Goal: Task Accomplishment & Management: Complete application form

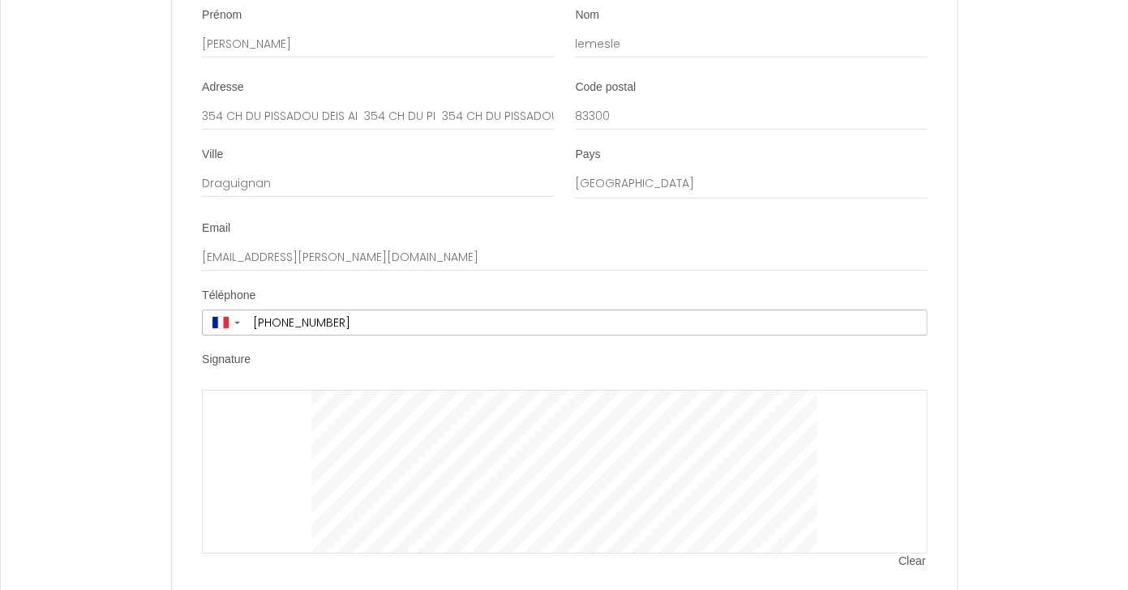
scroll to position [4149, 0]
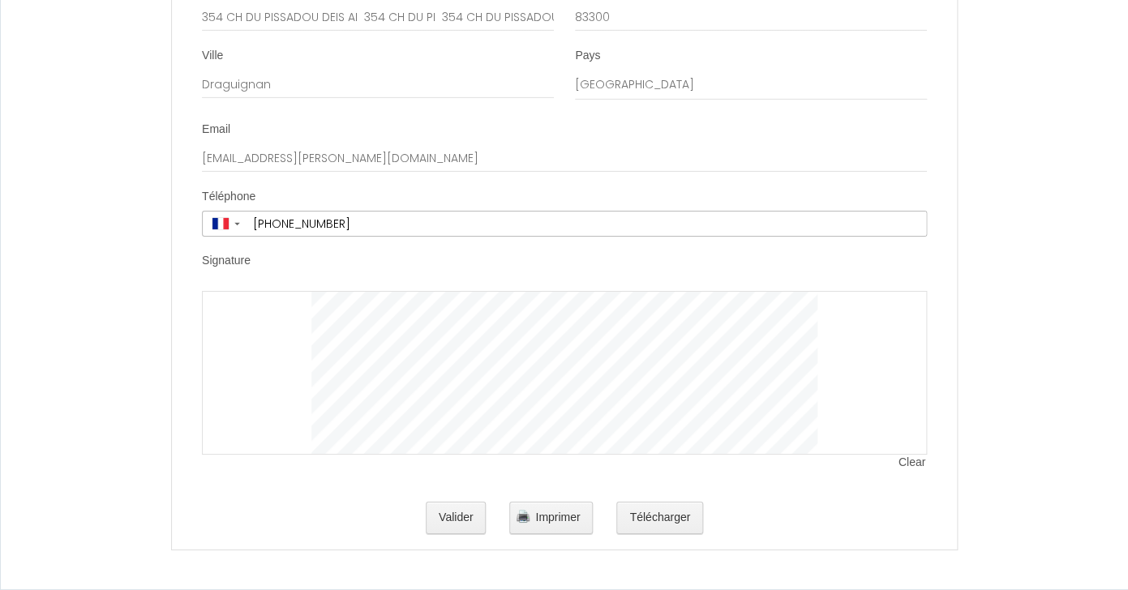
click at [911, 464] on span "Clear" at bounding box center [912, 463] width 28 height 16
click at [918, 463] on span "Clear" at bounding box center [912, 463] width 28 height 16
click at [918, 462] on span "Clear" at bounding box center [912, 463] width 28 height 16
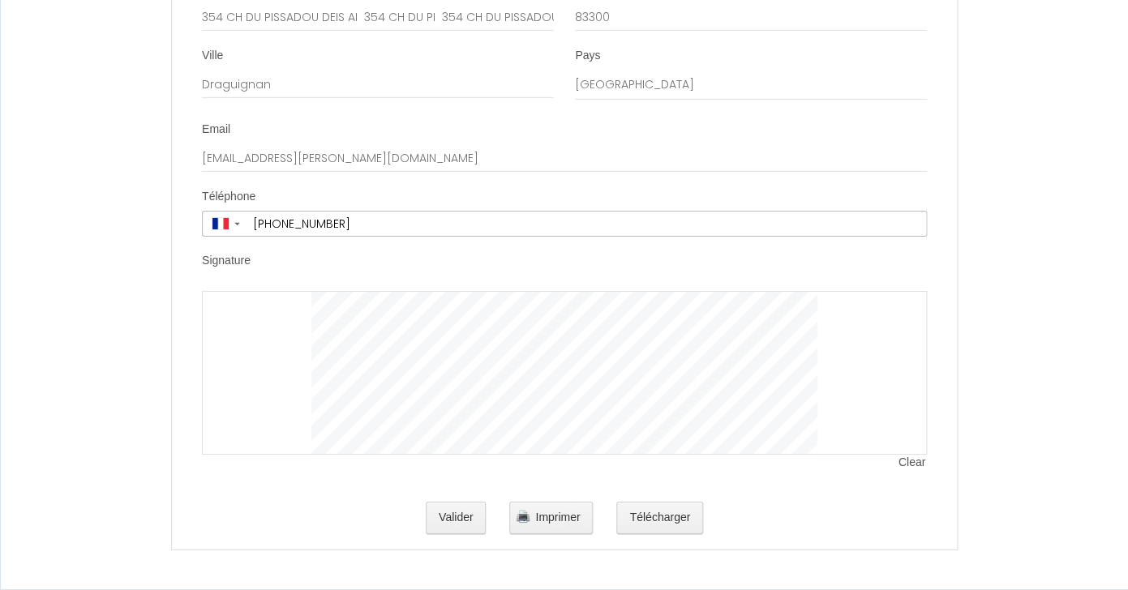
click at [792, 275] on li "Signature Clear" at bounding box center [564, 370] width 783 height 234
click at [798, 373] on li "Signature Clear" at bounding box center [564, 370] width 783 height 234
click at [906, 465] on span "Clear" at bounding box center [912, 463] width 28 height 16
click at [453, 518] on button "Valider" at bounding box center [456, 518] width 61 height 32
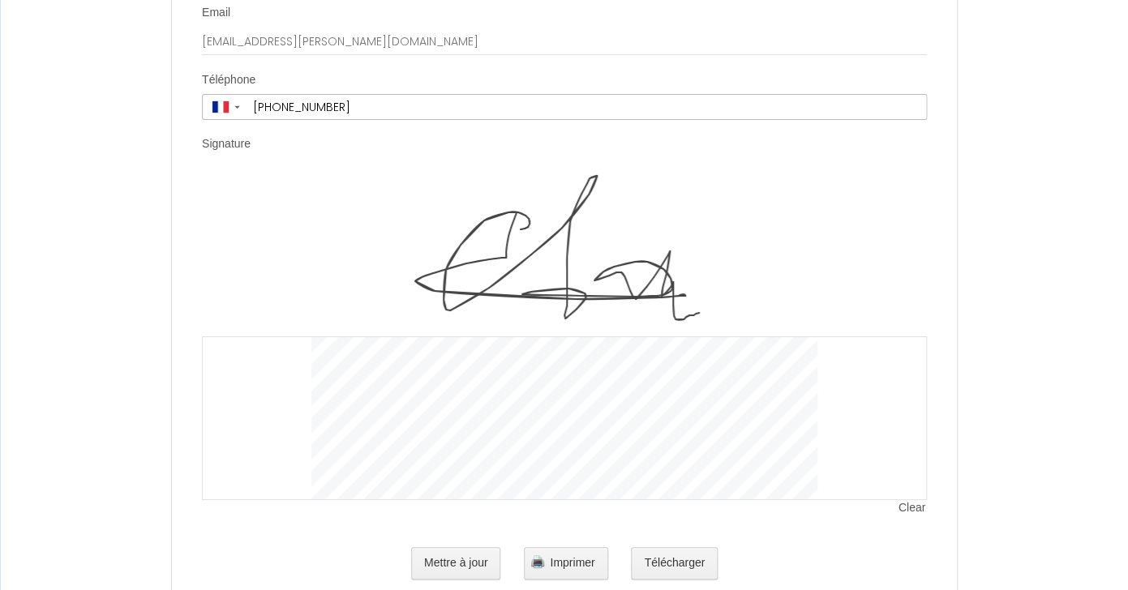
scroll to position [4311, 0]
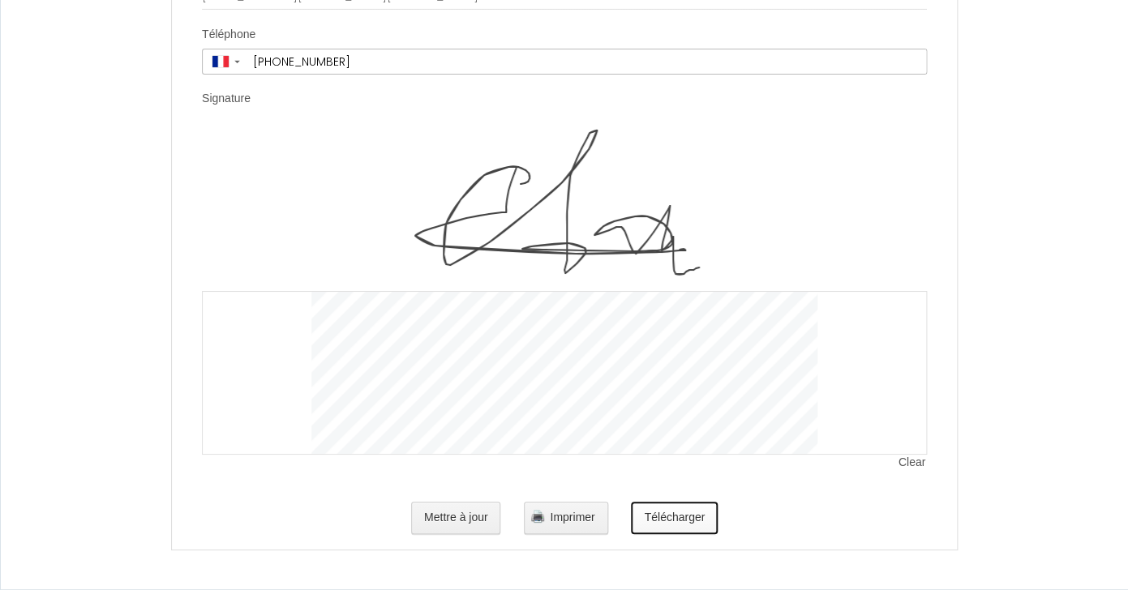
click at [683, 519] on button "Télécharger" at bounding box center [674, 518] width 87 height 32
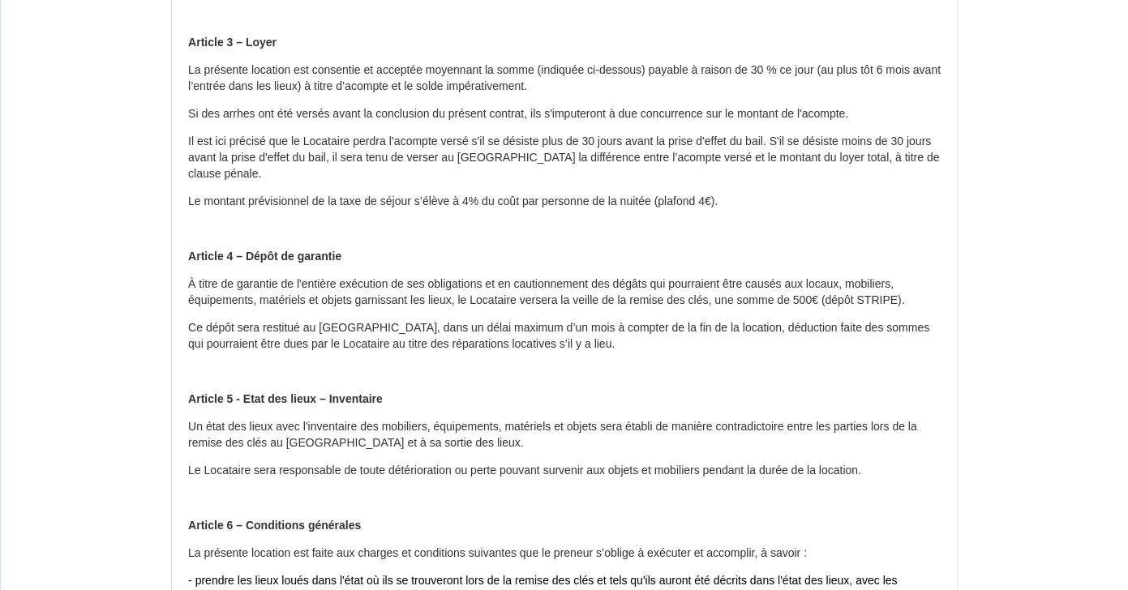
scroll to position [0, 0]
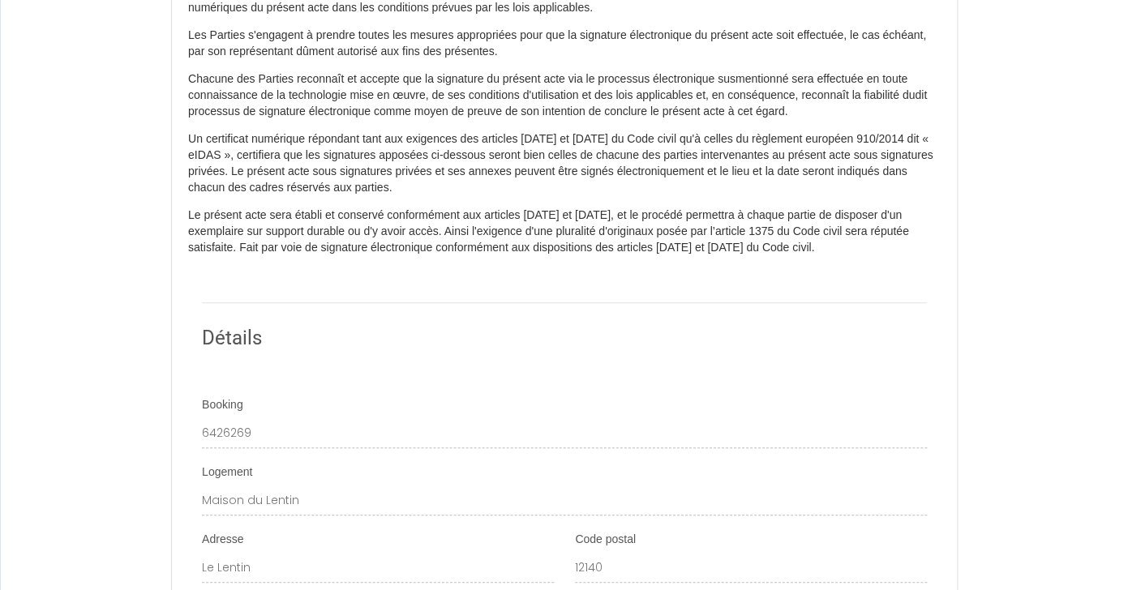
scroll to position [2465, 0]
